Goal: Task Accomplishment & Management: Manage account settings

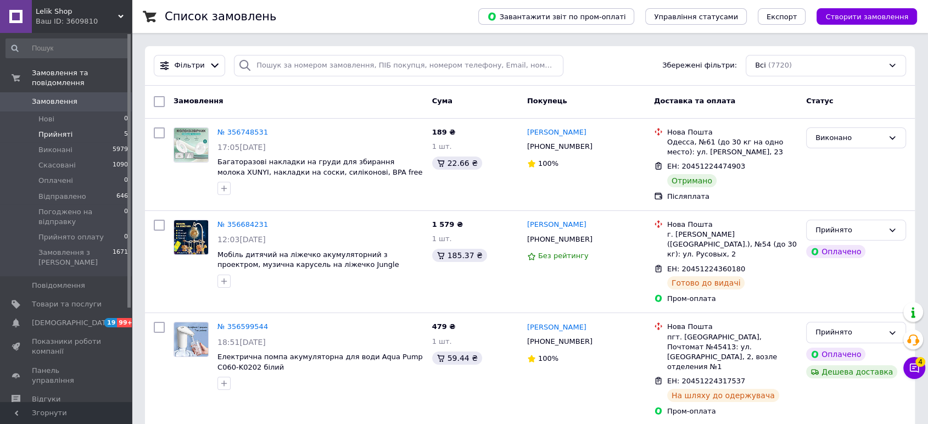
click at [49, 131] on li "Прийняті 5" at bounding box center [67, 134] width 135 height 15
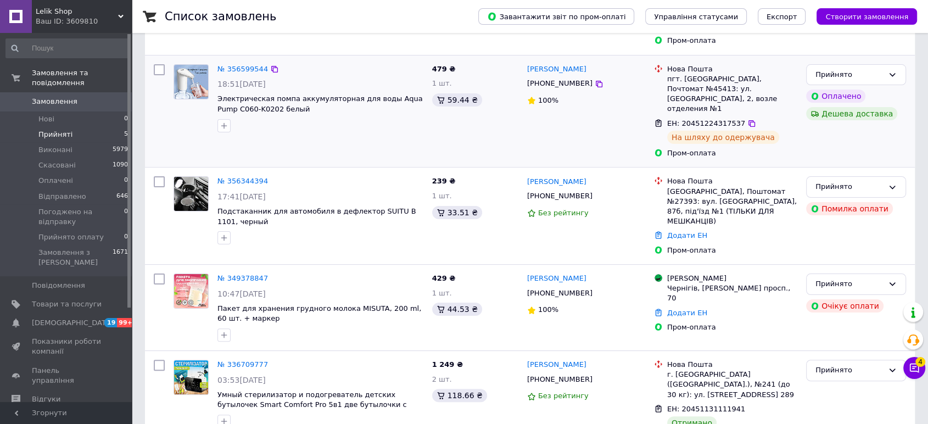
scroll to position [217, 0]
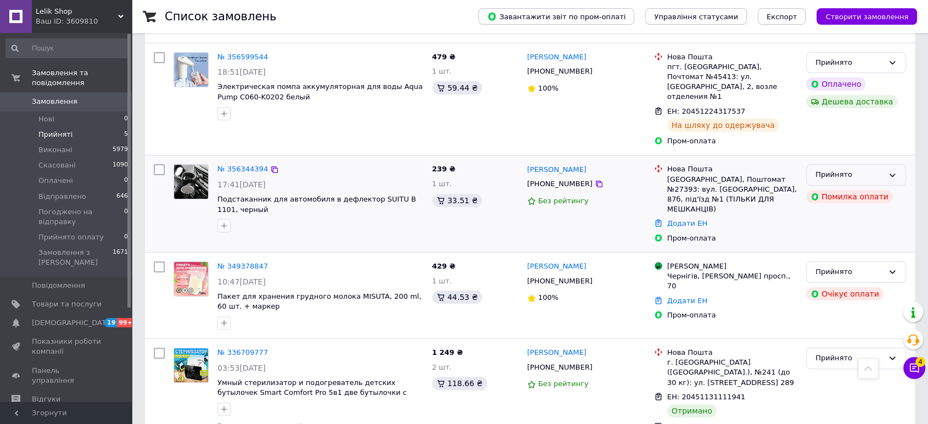
click at [893, 171] on icon at bounding box center [892, 175] width 9 height 9
click at [850, 208] on li "Скасовано" at bounding box center [856, 218] width 99 height 20
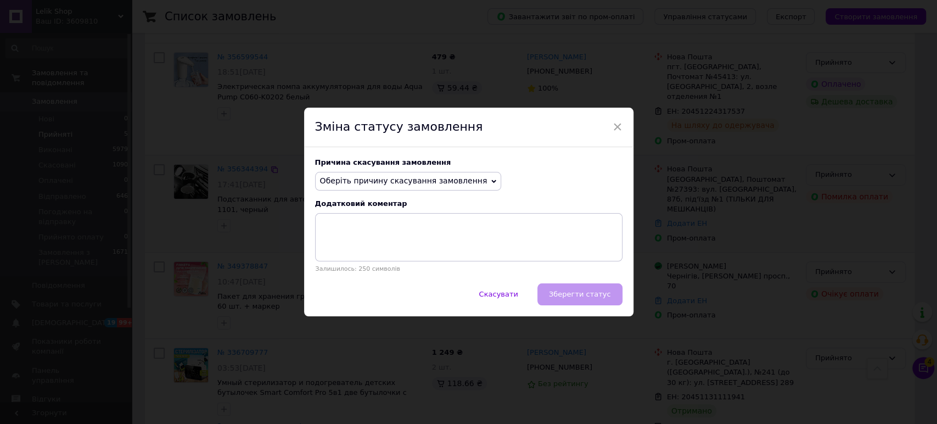
click at [381, 168] on div "Причина скасування замовлення Оберіть причину скасування замовлення Немає в ная…" at bounding box center [468, 215] width 329 height 136
click at [371, 178] on span "Оберіть причину скасування замовлення" at bounding box center [403, 180] width 167 height 9
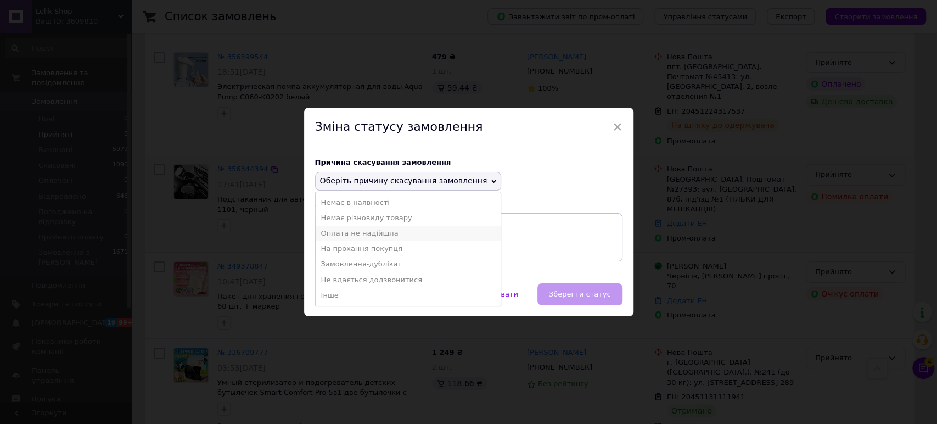
click at [365, 232] on li "Оплата не надійшла" at bounding box center [409, 233] width 186 height 15
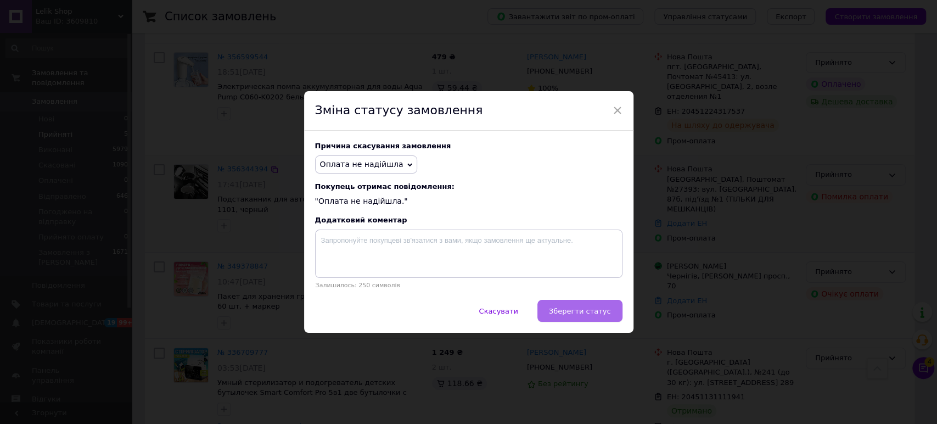
click at [580, 307] on button "Зберегти статус" at bounding box center [580, 311] width 85 height 22
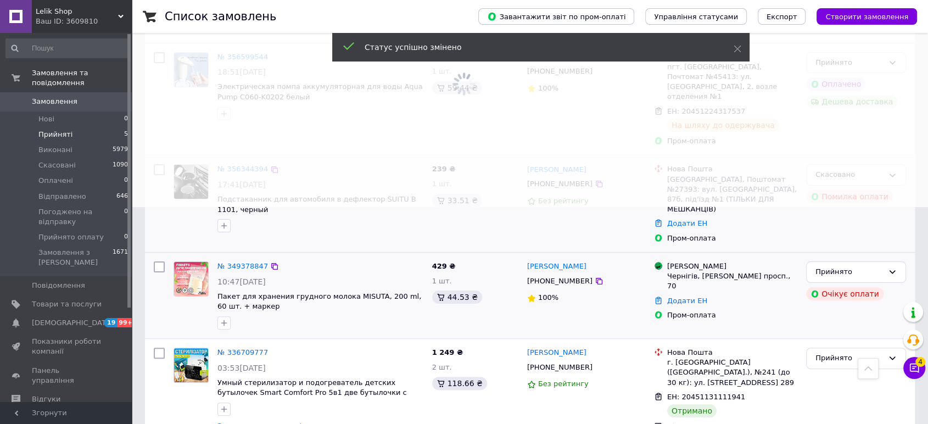
scroll to position [216, 0]
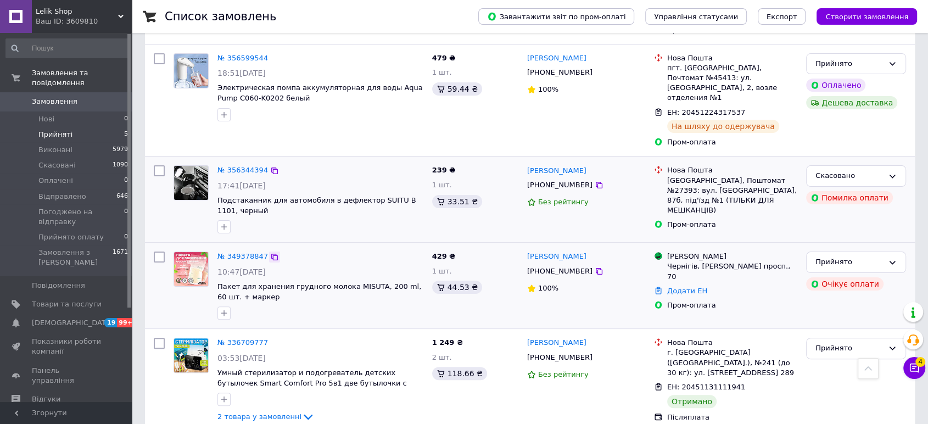
click at [270, 253] on icon at bounding box center [274, 257] width 9 height 9
click at [839, 256] on div "Прийнято" at bounding box center [849, 262] width 68 height 12
click at [830, 295] on li "Скасовано" at bounding box center [856, 305] width 99 height 20
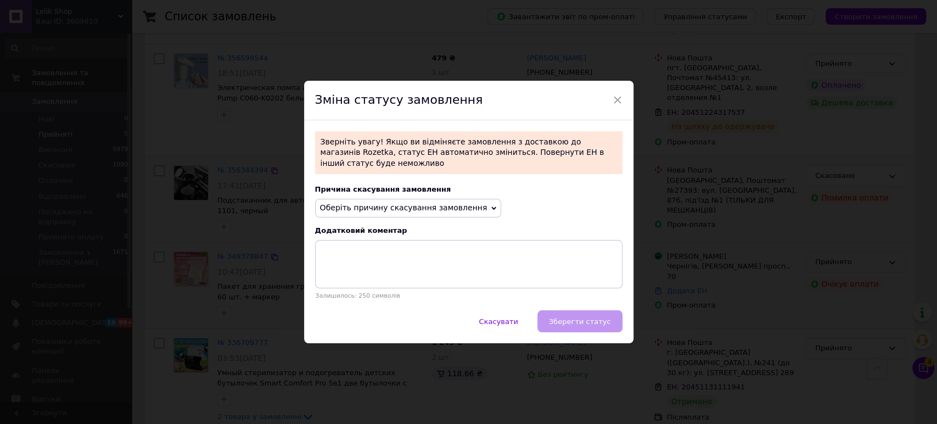
click at [372, 188] on div "Причина скасування замовлення Оберіть причину скасування замовлення Немає в ная…" at bounding box center [468, 242] width 329 height 136
click at [365, 203] on span "Оберіть причину скасування замовлення" at bounding box center [403, 207] width 167 height 9
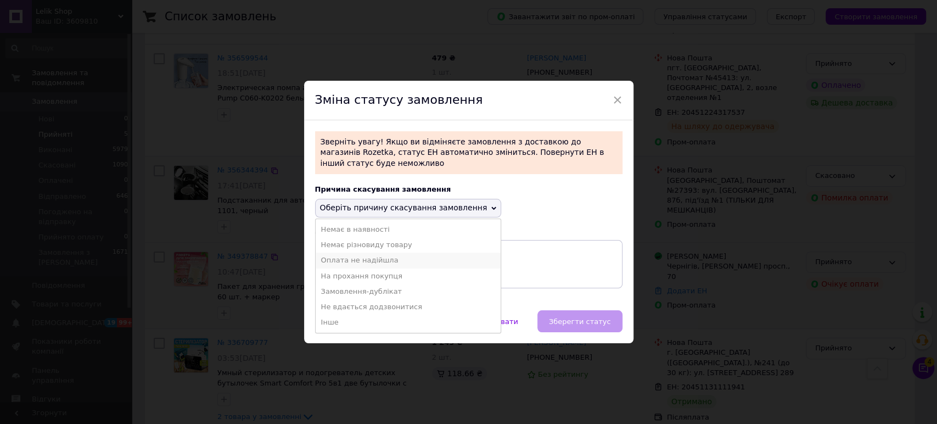
click at [355, 258] on li "Оплата не надійшла" at bounding box center [409, 260] width 186 height 15
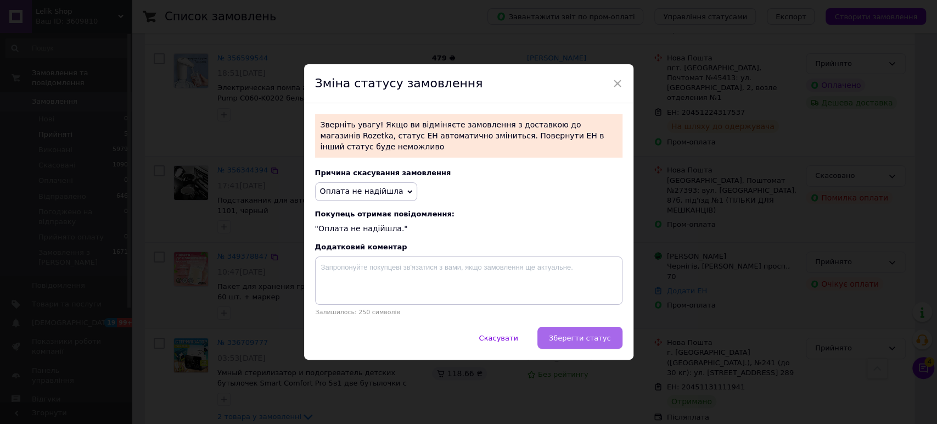
click at [596, 340] on button "Зберегти статус" at bounding box center [580, 338] width 85 height 22
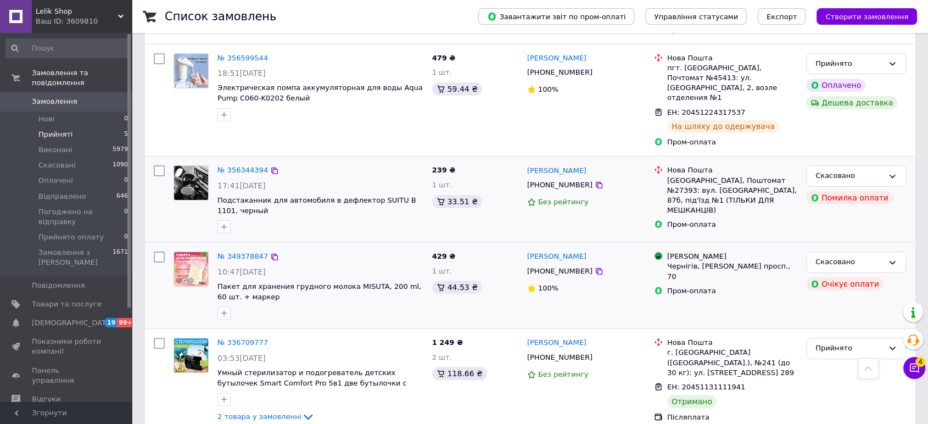
click at [52, 19] on div "Ваш ID: 3609810" at bounding box center [84, 21] width 96 height 10
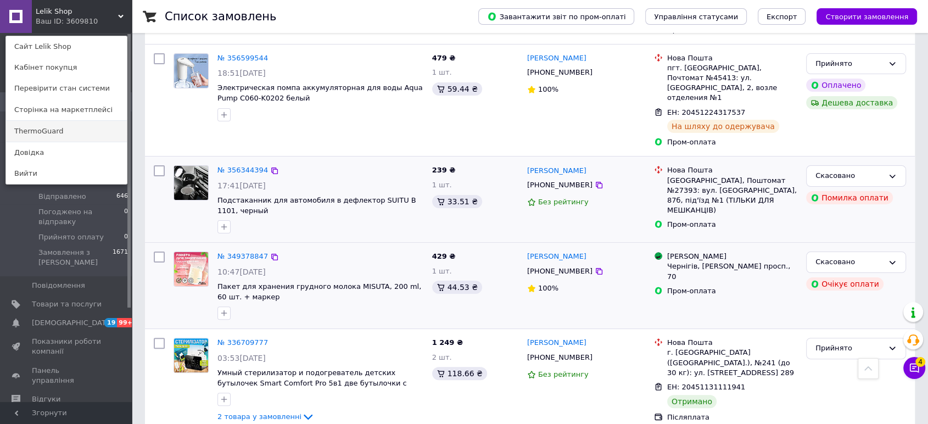
click at [53, 135] on link "ThermoGuard" at bounding box center [66, 131] width 121 height 21
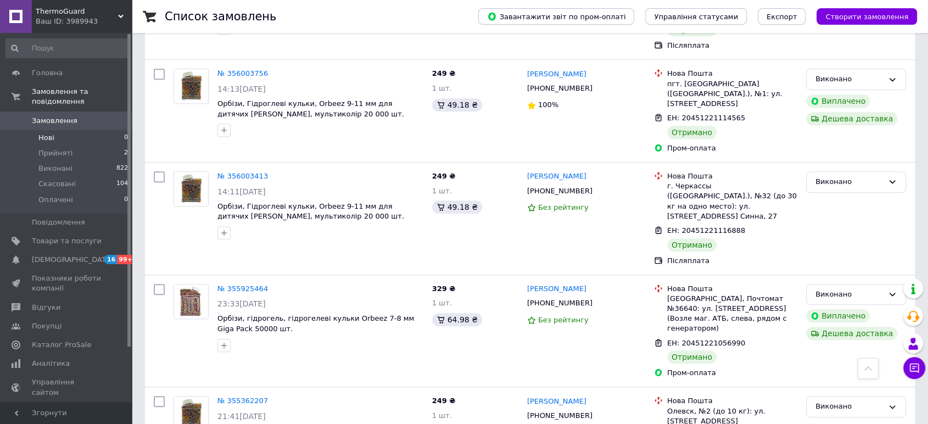
scroll to position [663, 0]
click at [924, 371] on div "Чат з покупцем" at bounding box center [914, 368] width 22 height 22
drag, startPoint x: 912, startPoint y: 370, endPoint x: 899, endPoint y: 355, distance: 19.4
click at [913, 370] on icon at bounding box center [914, 367] width 11 height 11
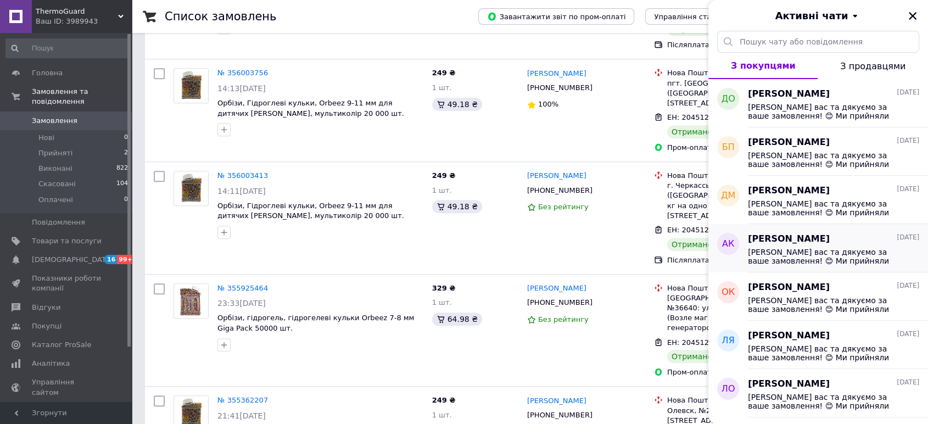
click at [821, 243] on div "Андрій Князь 07.08.2025" at bounding box center [833, 239] width 171 height 13
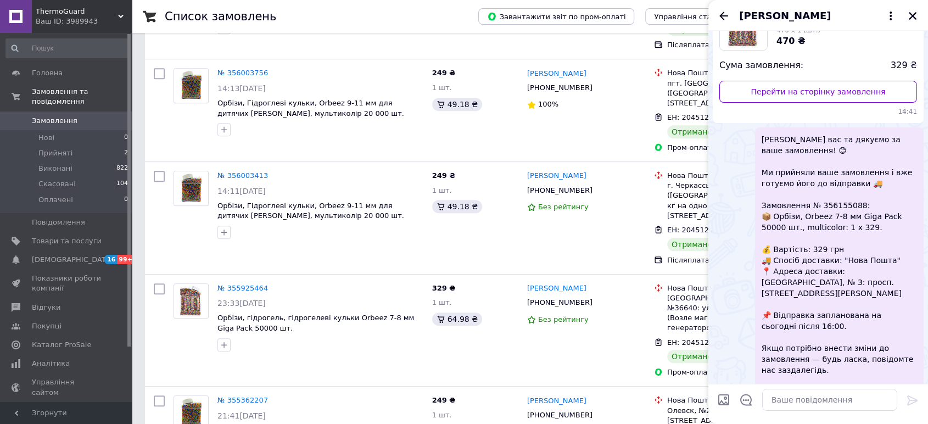
scroll to position [10, 0]
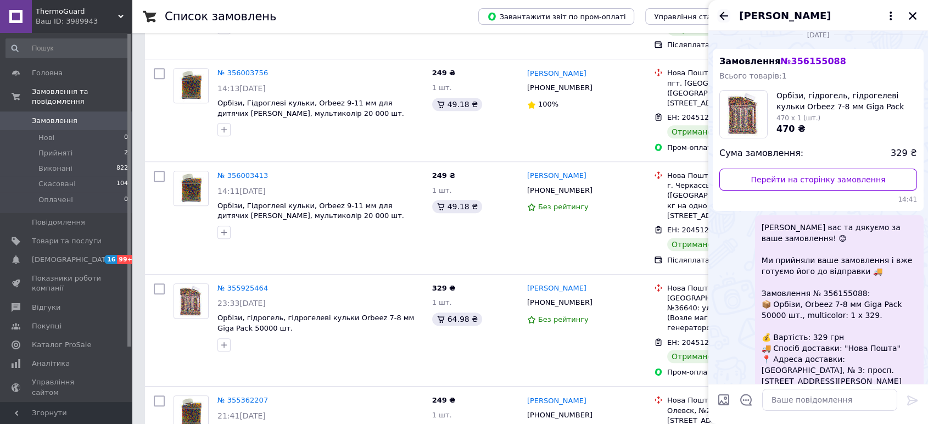
click at [722, 13] on icon "Назад" at bounding box center [723, 16] width 9 height 8
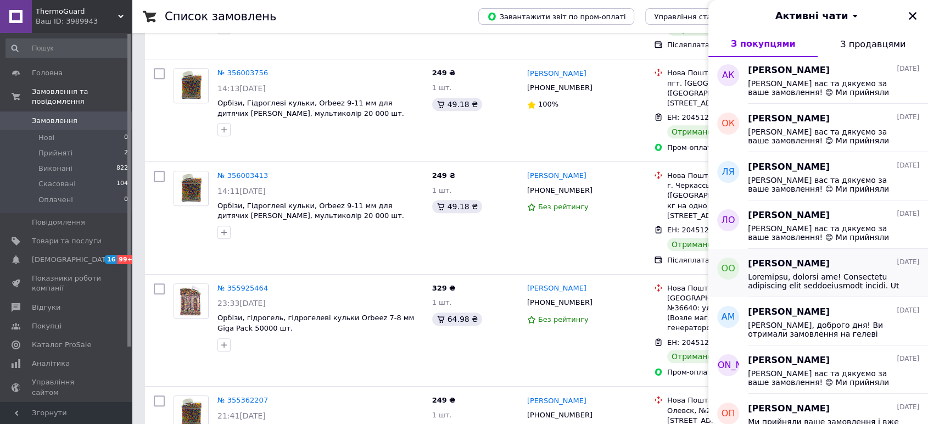
scroll to position [183, 0]
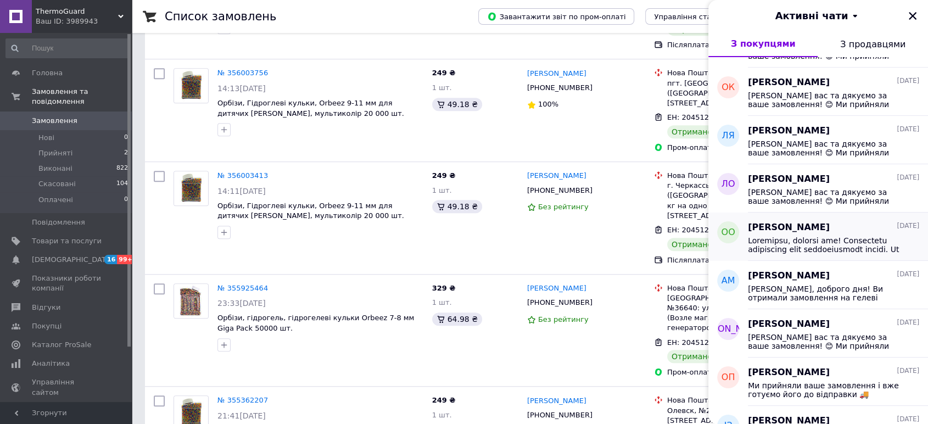
click at [833, 243] on span at bounding box center [826, 245] width 156 height 18
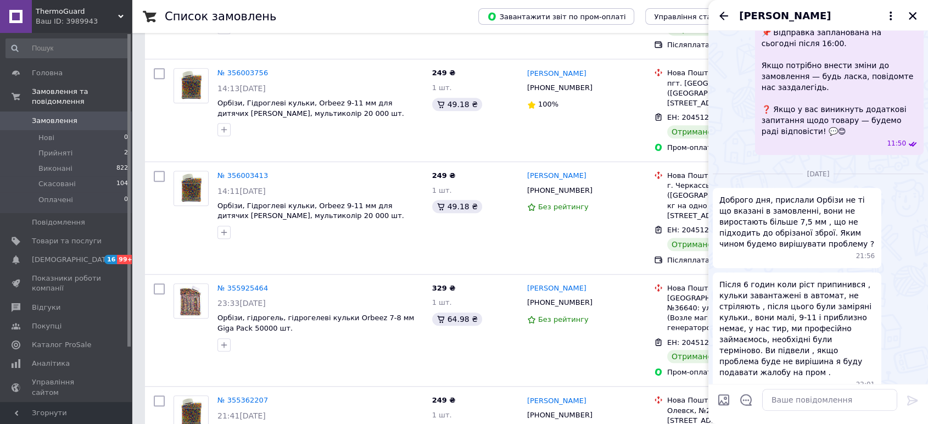
scroll to position [0, 0]
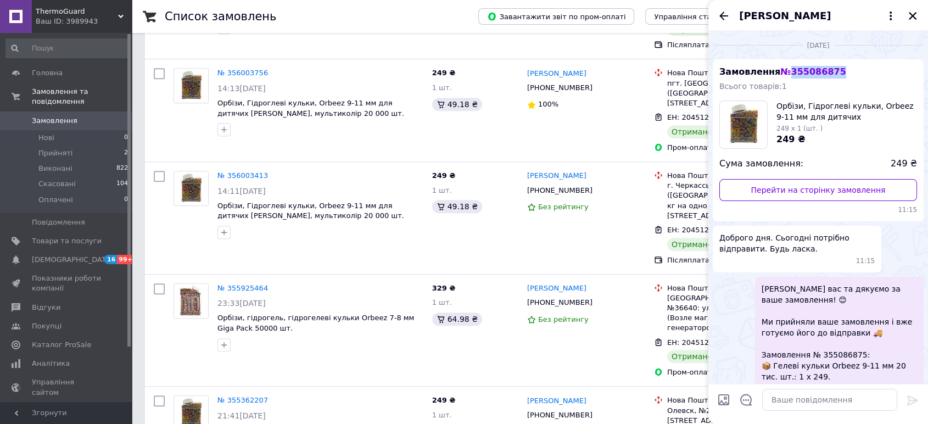
drag, startPoint x: 830, startPoint y: 70, endPoint x: 786, endPoint y: 74, distance: 44.6
click at [786, 74] on span "№ 355086875" at bounding box center [812, 71] width 65 height 10
copy span "355086875"
click at [911, 14] on icon "Закрити" at bounding box center [913, 16] width 8 height 8
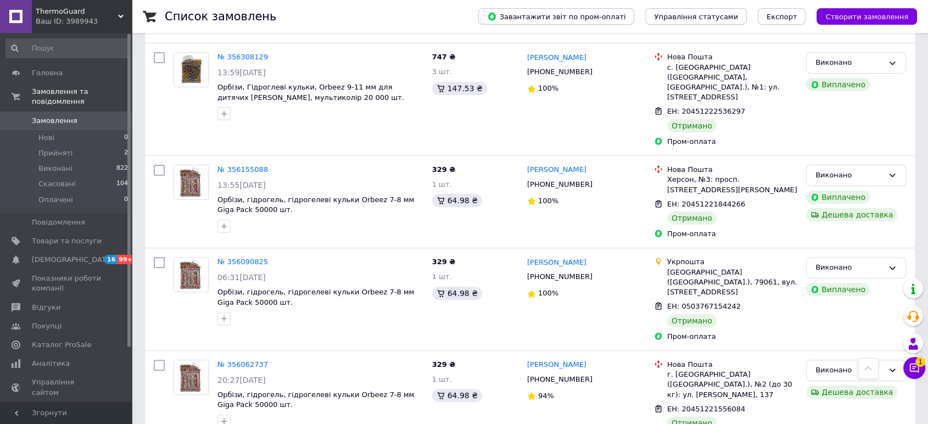
scroll to position [236, 0]
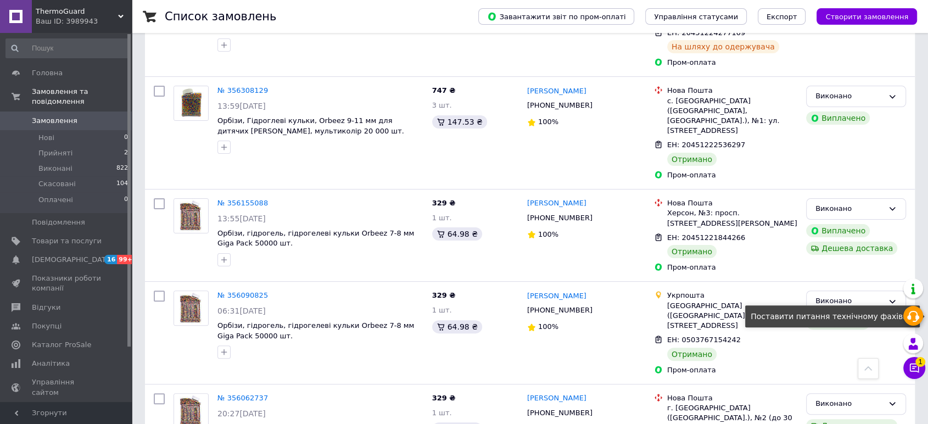
click at [918, 315] on icon at bounding box center [913, 316] width 13 height 13
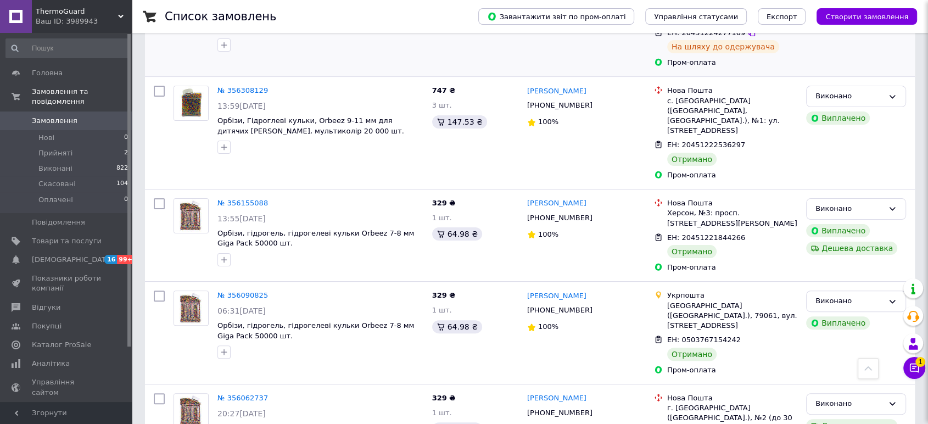
click at [264, 77] on div "№ 356308129 13:59, 08.08.2025 Орбізи, Гідроглеві кульки, Orbeez 9-11 мм для дит…" at bounding box center [530, 133] width 770 height 112
click at [268, 65] on div "№ 356502527 22:49, 09.08.2025 Орбізи, Гідроглеві кульки, Orbeez 9-11 мм для дит…" at bounding box center [530, 26] width 770 height 102
click at [271, 65] on div "№ 356502527 22:49, 09.08.2025 Орбізи, Гідроглеві кульки, Orbeez 9-11 мм для дит…" at bounding box center [530, 26] width 770 height 102
click at [271, 77] on div "№ 356308129 13:59, 08.08.2025 Орбізи, Гідроглеві кульки, Orbeez 9-11 мм для дит…" at bounding box center [530, 133] width 770 height 112
click at [284, 61] on div "№ 356502527 22:49, 09.08.2025 Орбізи, Гідроглеві кульки, Orbeez 9-11 мм для дит…" at bounding box center [298, 25] width 259 height 93
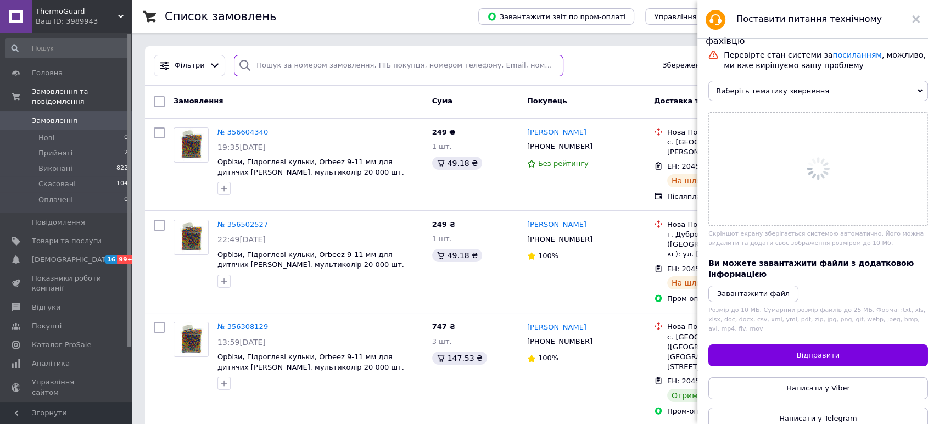
click at [277, 68] on input "search" at bounding box center [398, 65] width 329 height 21
paste input "355086875"
type input "355086875"
click at [277, 63] on input "355086875" at bounding box center [398, 65] width 329 height 21
click at [305, 63] on input "355086875" at bounding box center [398, 65] width 329 height 21
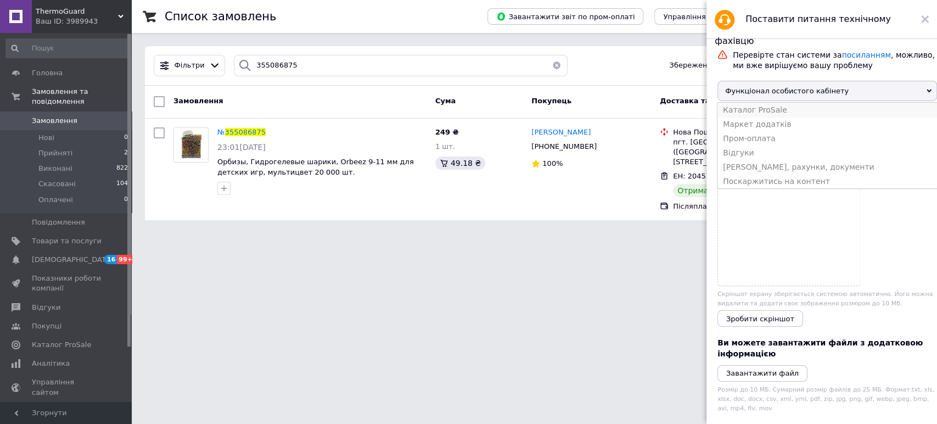
click at [782, 113] on li "Каталог ProSale" at bounding box center [828, 110] width 220 height 14
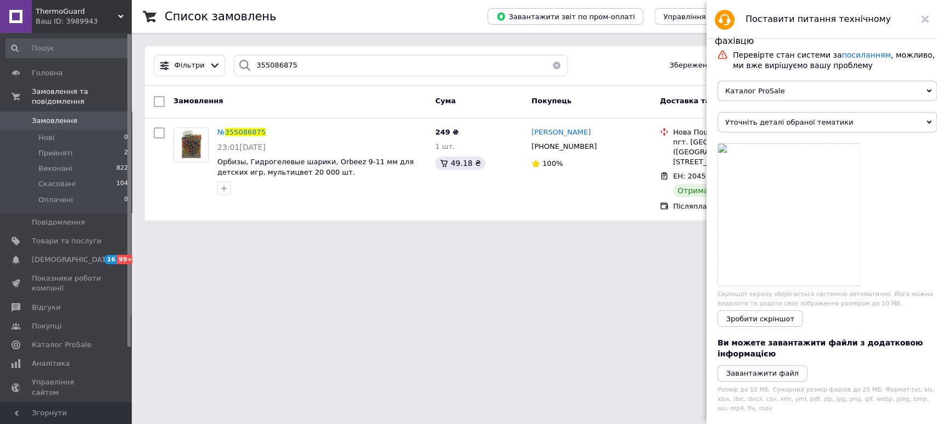
click at [765, 115] on span "Уточніть деталі обраної тематики" at bounding box center [828, 122] width 220 height 20
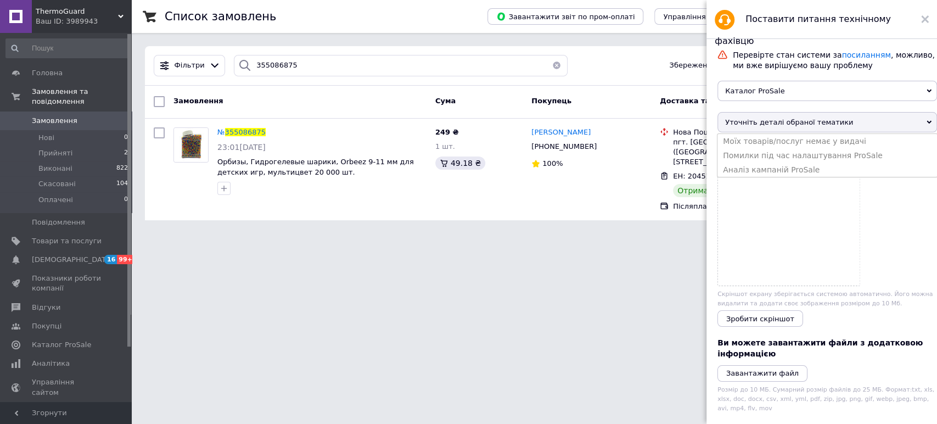
click at [770, 93] on span "Каталог ProSale" at bounding box center [828, 91] width 220 height 20
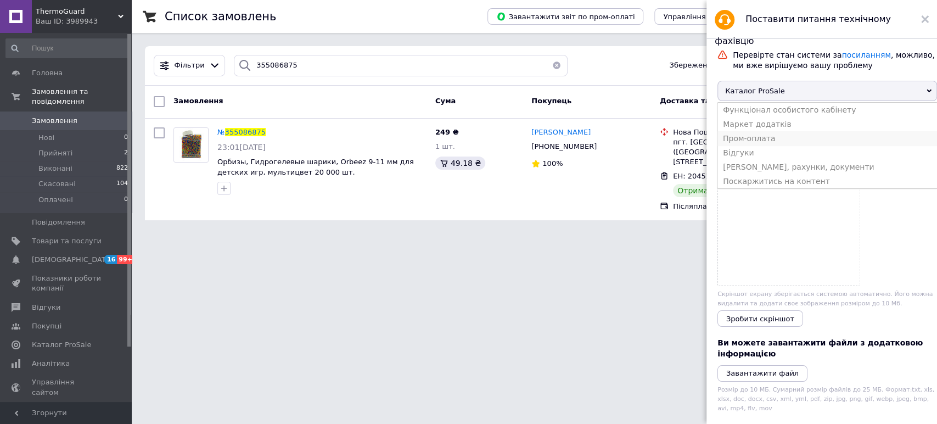
click at [746, 146] on li "Пром-оплата" at bounding box center [828, 138] width 220 height 14
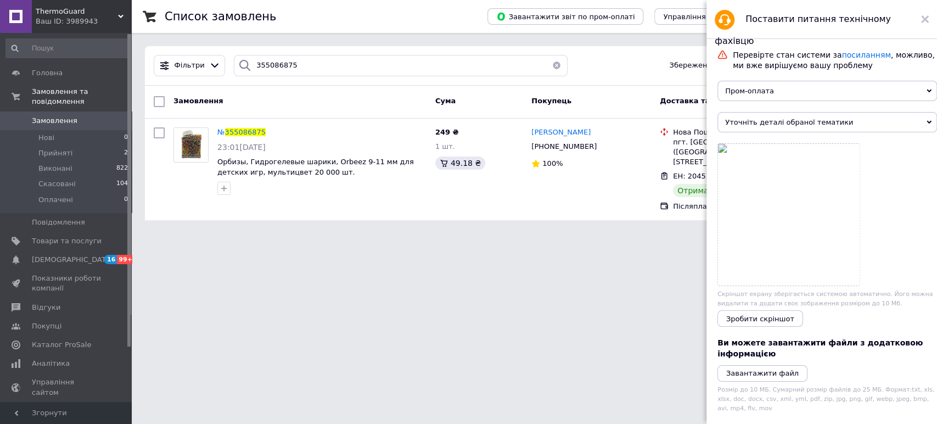
click at [751, 116] on span "Уточніть деталі обраної тематики" at bounding box center [828, 122] width 220 height 20
click at [763, 92] on span "Пром-оплата" at bounding box center [828, 91] width 220 height 20
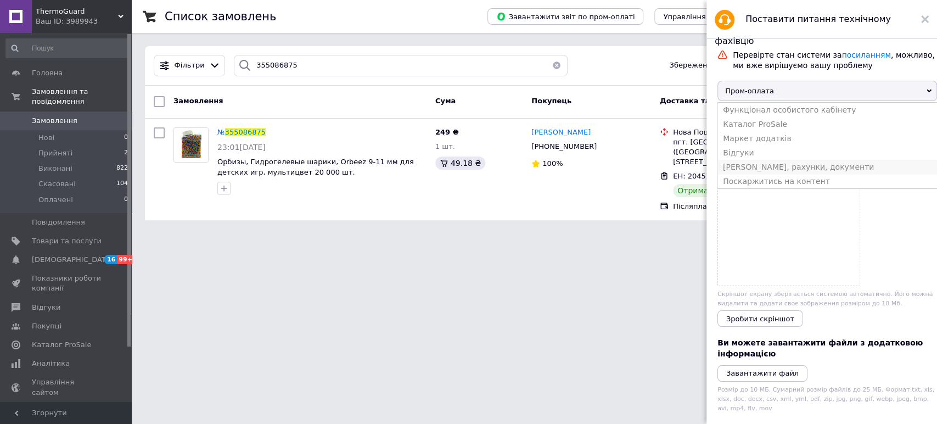
click at [731, 174] on li "Тарифи, рахунки, документи" at bounding box center [828, 167] width 220 height 14
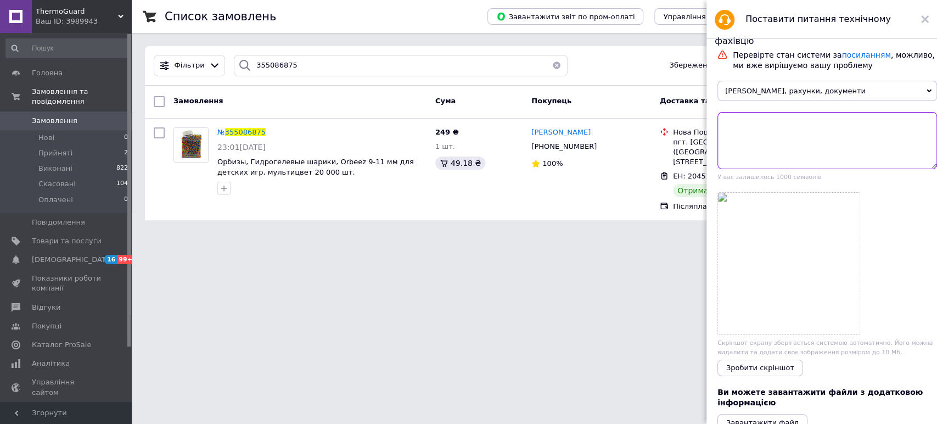
click at [747, 122] on textarea at bounding box center [828, 140] width 220 height 57
paste textarea "355086875"
click at [795, 135] on textarea "Вітаю! По замовленню 355086875 покупець повернув товар скориставшись можливістю…" at bounding box center [828, 140] width 220 height 57
click at [914, 132] on textarea "Вітаю! По замовленню 355086875 покупець повернув товар скориставшись правом пов…" at bounding box center [828, 140] width 220 height 57
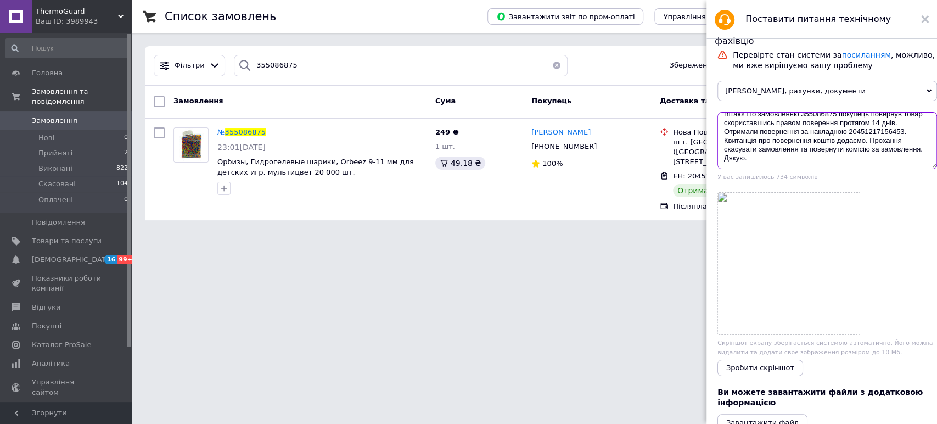
scroll to position [153, 0]
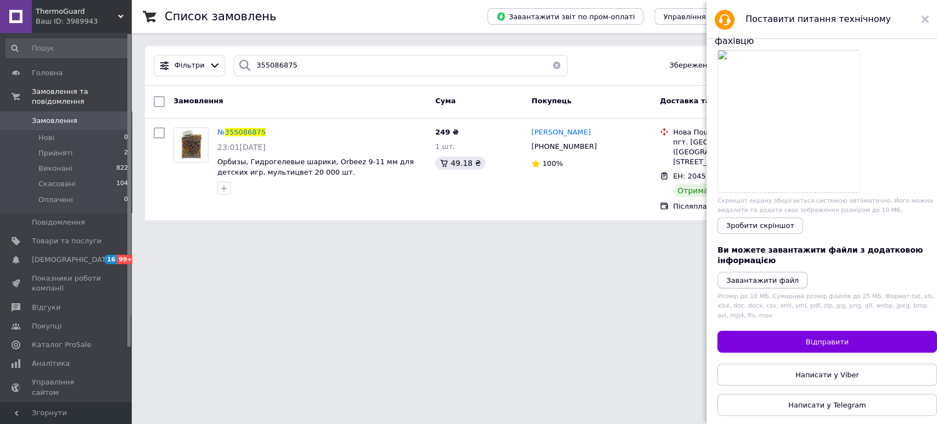
type textarea "Вітаю! По замовленню 355086875 покупець повернув товар скориставшись правом пов…"
click at [763, 276] on icon "Завантажити файл" at bounding box center [762, 280] width 72 height 8
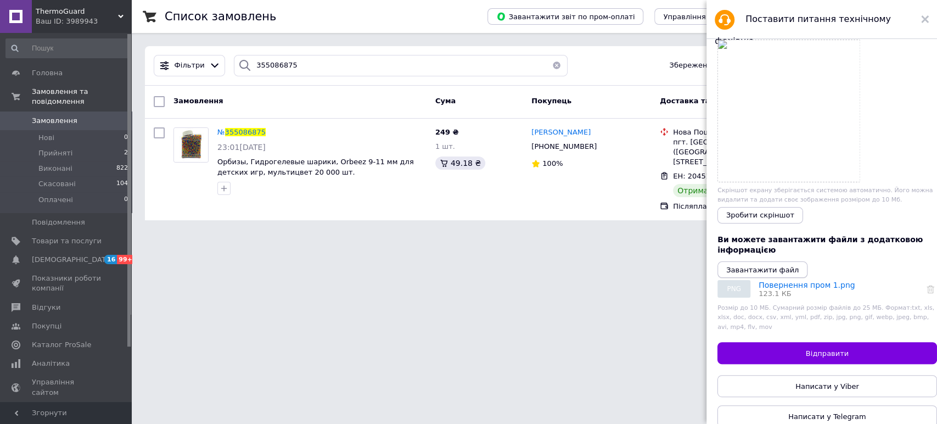
click at [751, 272] on icon "Завантажити файл" at bounding box center [762, 270] width 72 height 8
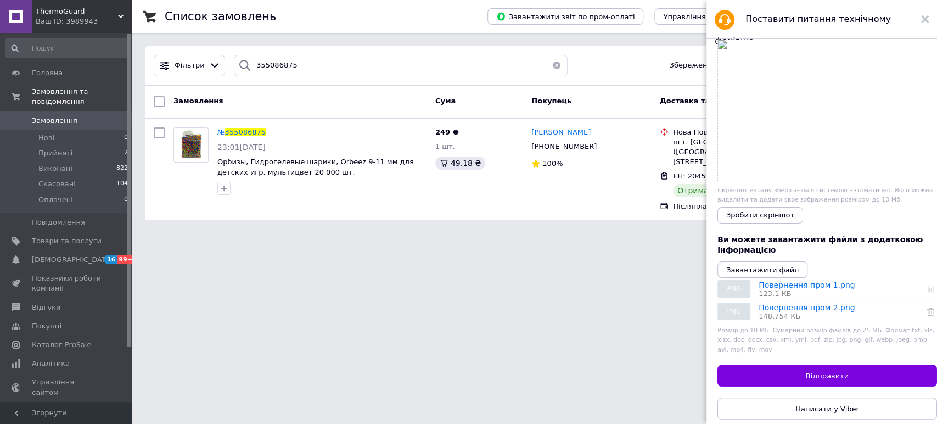
click at [763, 274] on icon "Завантажити файл" at bounding box center [762, 270] width 72 height 8
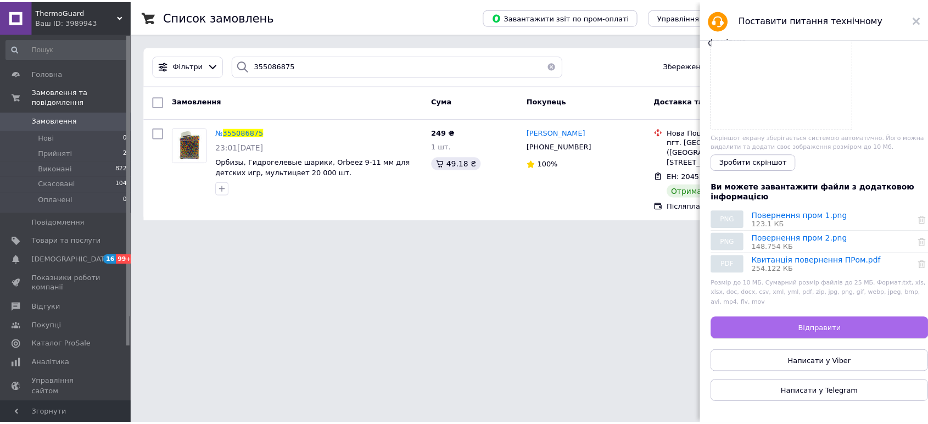
scroll to position [16, 0]
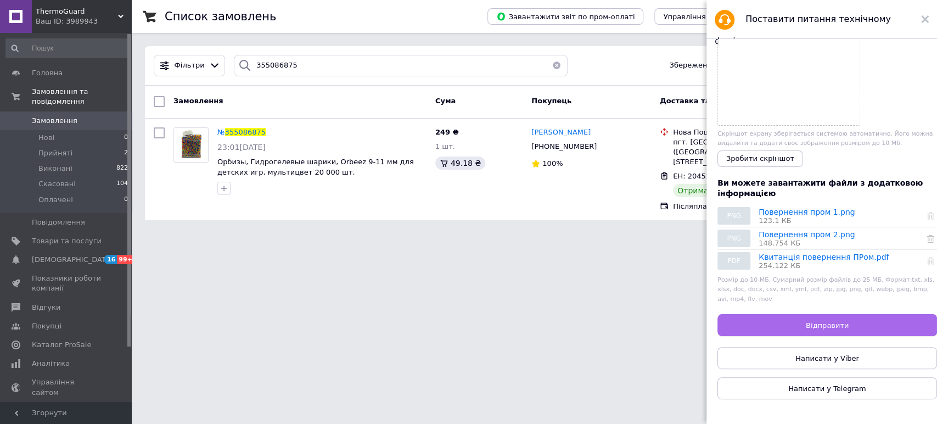
click at [823, 321] on span "Відправити" at bounding box center [827, 325] width 43 height 8
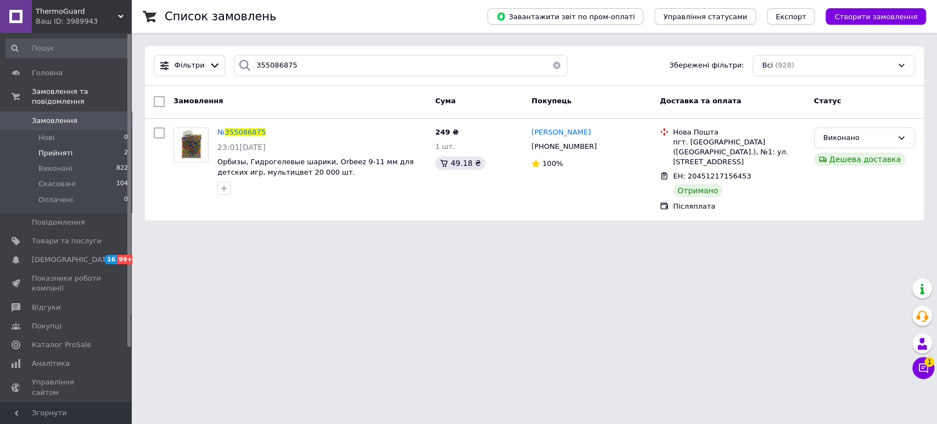
click at [50, 148] on span "Прийняті" at bounding box center [55, 153] width 34 height 10
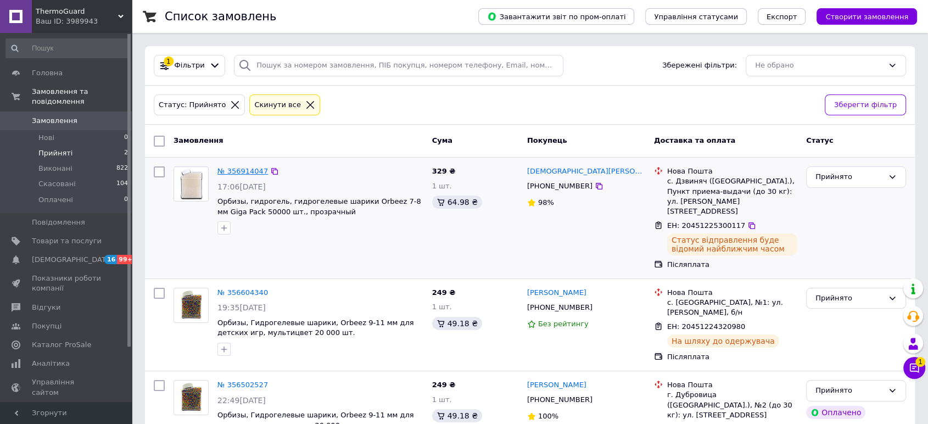
click at [247, 170] on link "№ 356914047" at bounding box center [242, 171] width 51 height 8
click at [57, 20] on div "Ваш ID: 3989943" at bounding box center [84, 21] width 96 height 10
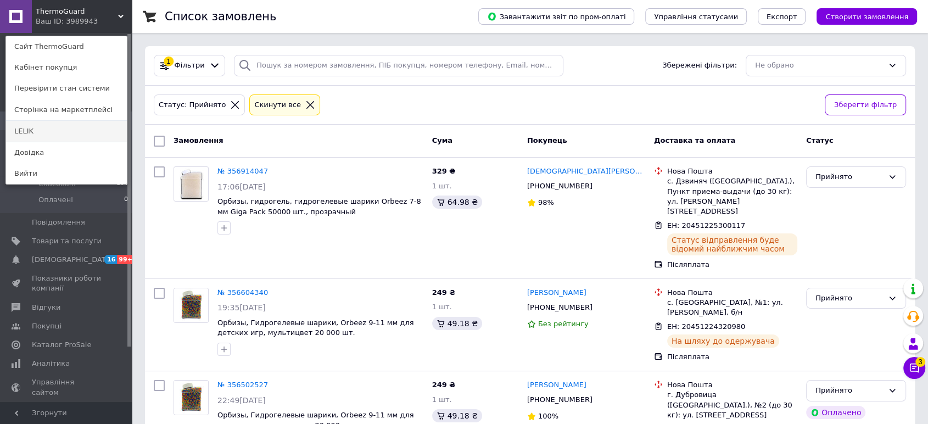
click at [44, 135] on link "LELIK" at bounding box center [66, 131] width 121 height 21
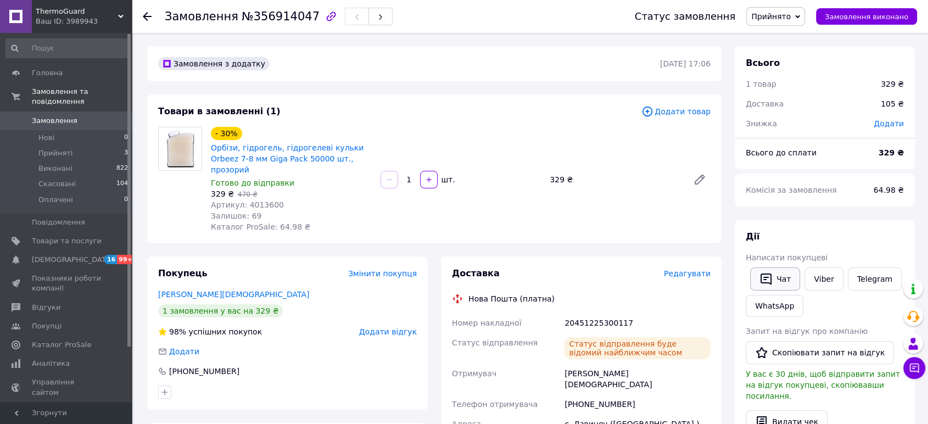
click at [769, 273] on icon "button" at bounding box center [765, 279] width 11 height 12
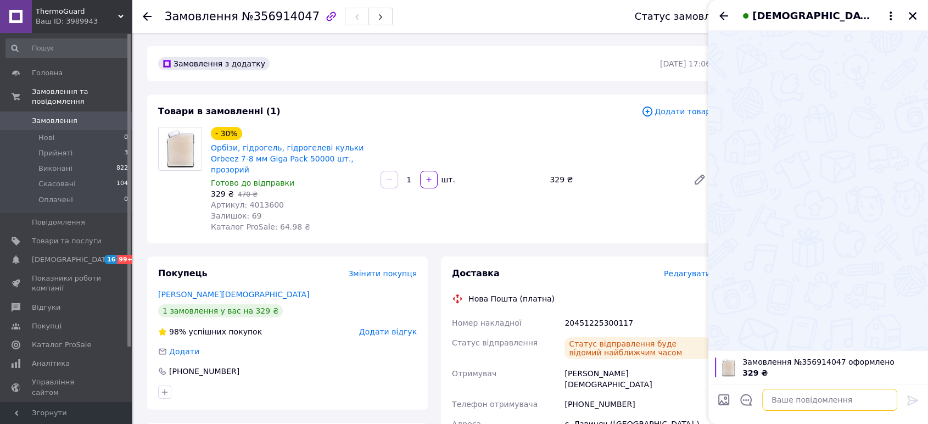
click at [787, 400] on textarea at bounding box center [829, 400] width 135 height 22
paste textarea "Вітаємо вас та дякуємо за ваше замовлення! 😊 Ми прийняли ваше замовлення і вже …"
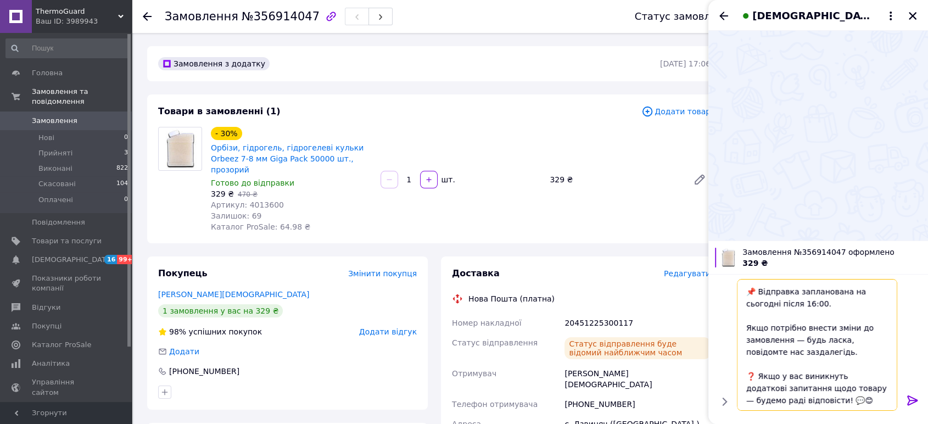
scroll to position [204, 0]
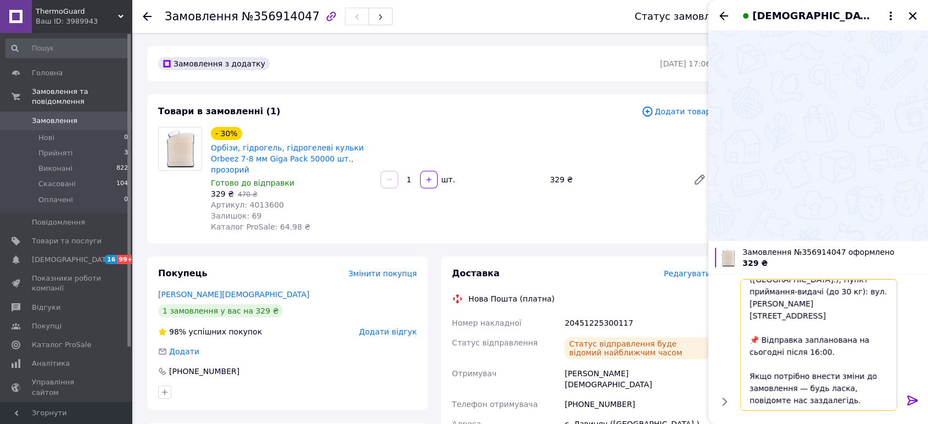
type textarea "Вітаємо вас та дякуємо за ваше замовлення! 😊 Ми прийняли ваше замовлення і вже …"
click at [914, 401] on icon at bounding box center [912, 400] width 13 height 13
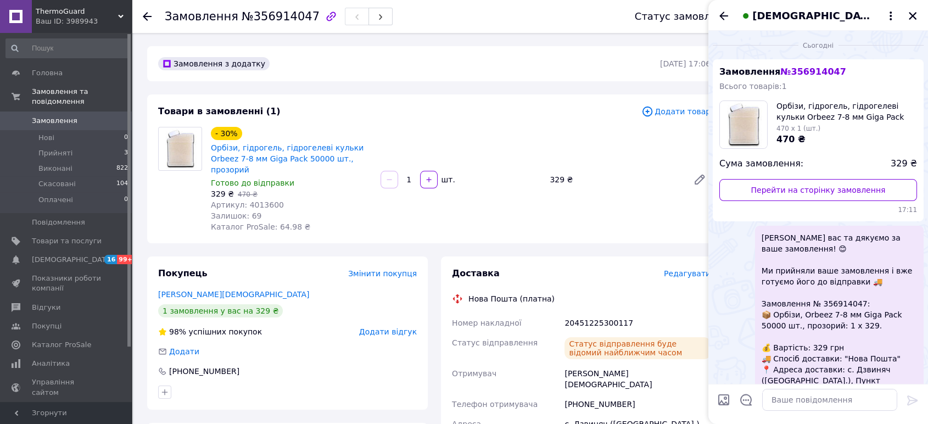
scroll to position [132, 0]
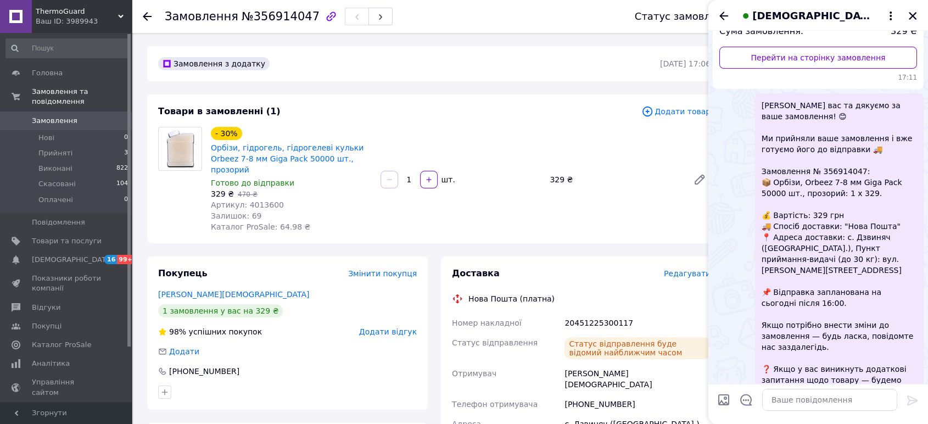
click at [910, 14] on icon "Закрити" at bounding box center [913, 16] width 8 height 8
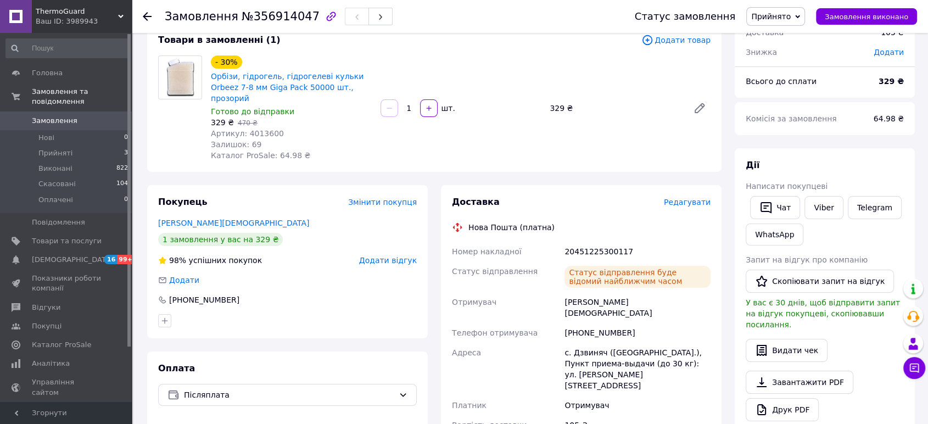
scroll to position [122, 0]
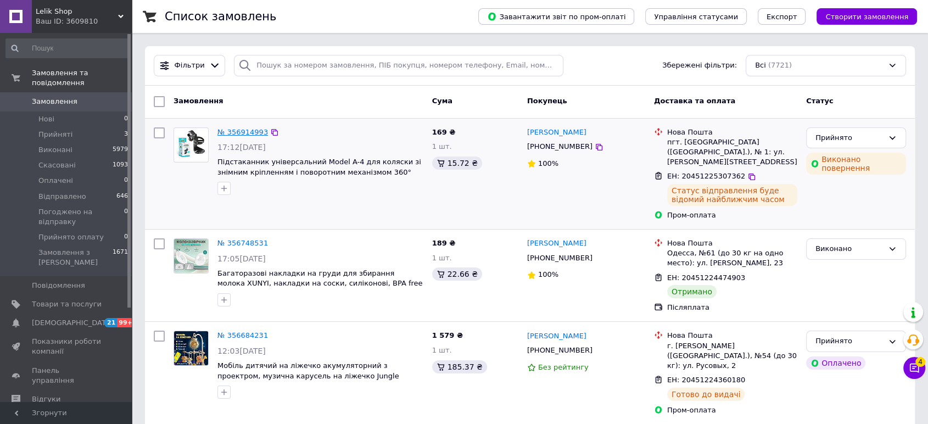
click at [233, 131] on link "№ 356914993" at bounding box center [242, 132] width 51 height 8
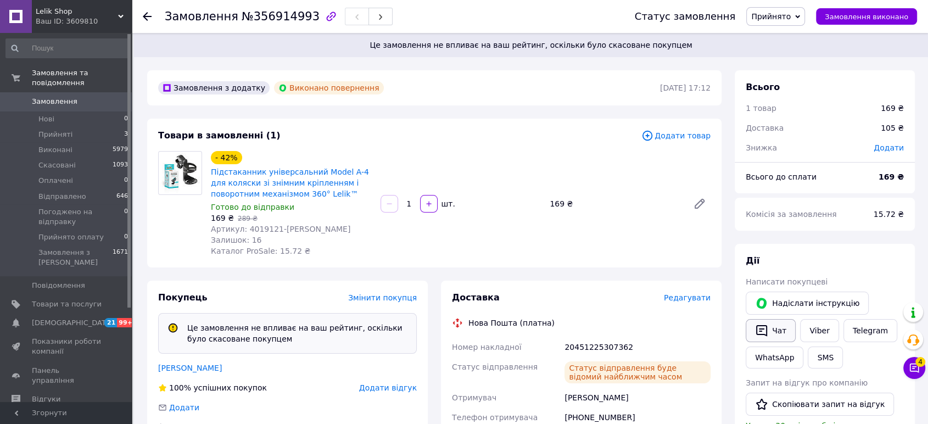
click at [773, 329] on button "Чат" at bounding box center [771, 330] width 50 height 23
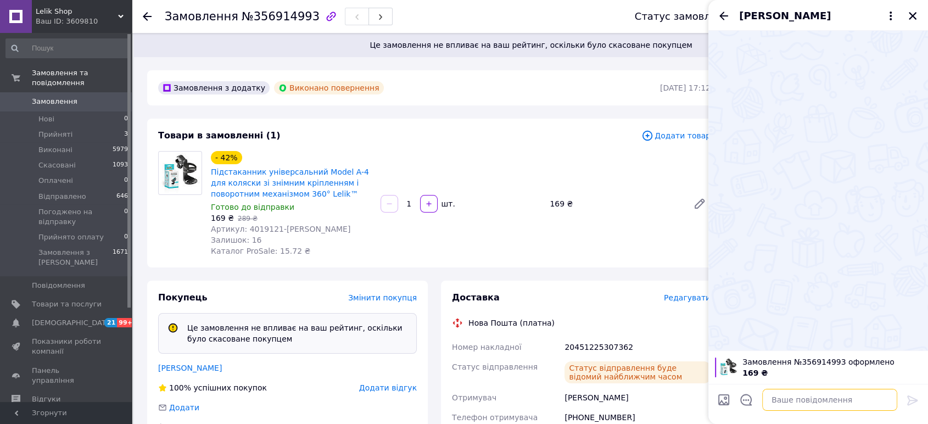
click at [791, 402] on textarea at bounding box center [829, 400] width 135 height 22
paste textarea "[PERSON_NAME] вас та дякуємо за ваше замовлення! 😊 Ми прийняли ваше замовлення …"
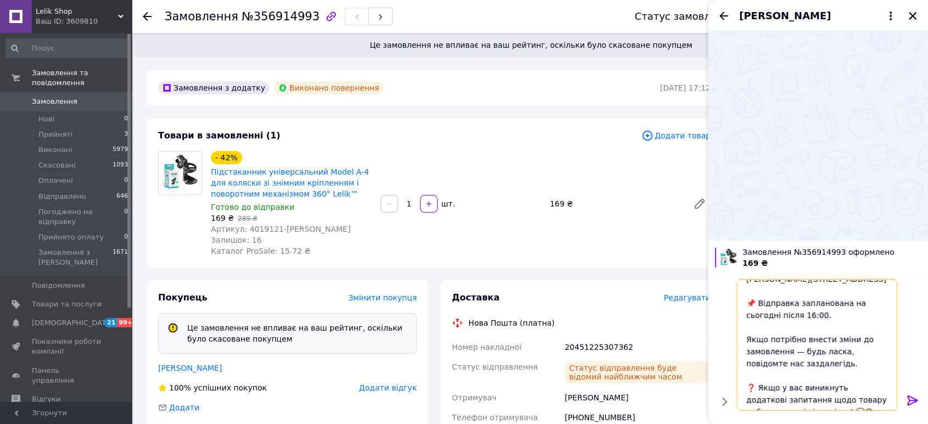
type textarea "[PERSON_NAME] вас та дякуємо за ваше замовлення! 😊 Ми прийняли ваше замовлення …"
click at [923, 398] on div "[PERSON_NAME] вас та дякуємо за ваше замовлення! 😊 Ми прийняли ваше замовлення …" at bounding box center [818, 349] width 220 height 150
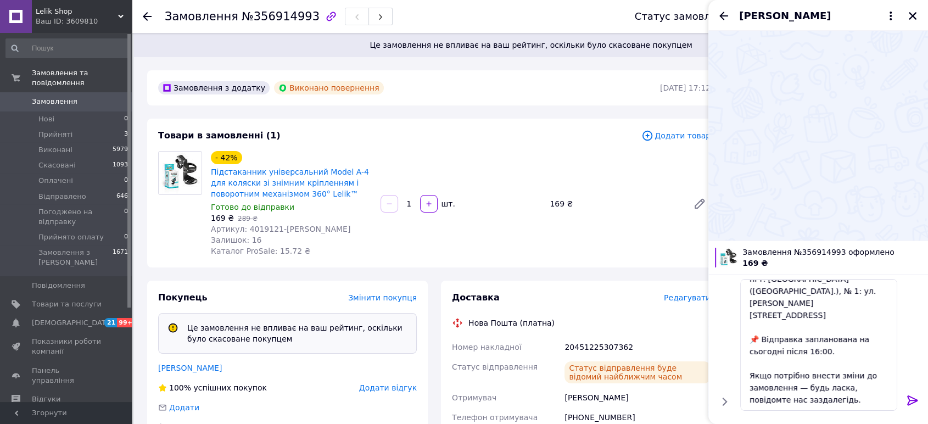
click at [907, 403] on icon at bounding box center [912, 400] width 10 height 10
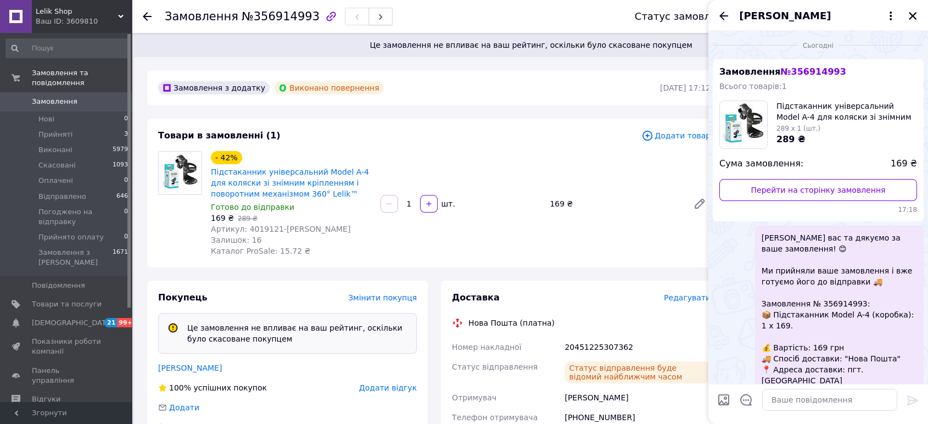
scroll to position [132, 0]
